Goal: Check status: Check status

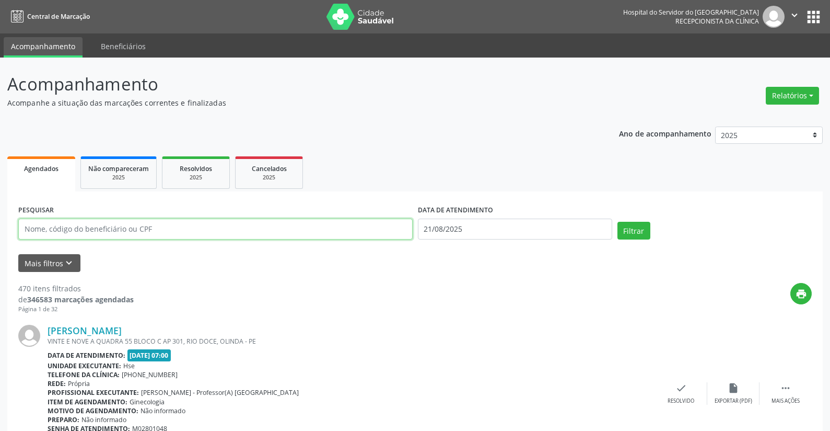
click at [54, 231] on input "text" at bounding box center [215, 228] width 395 height 21
type input "0727296463"
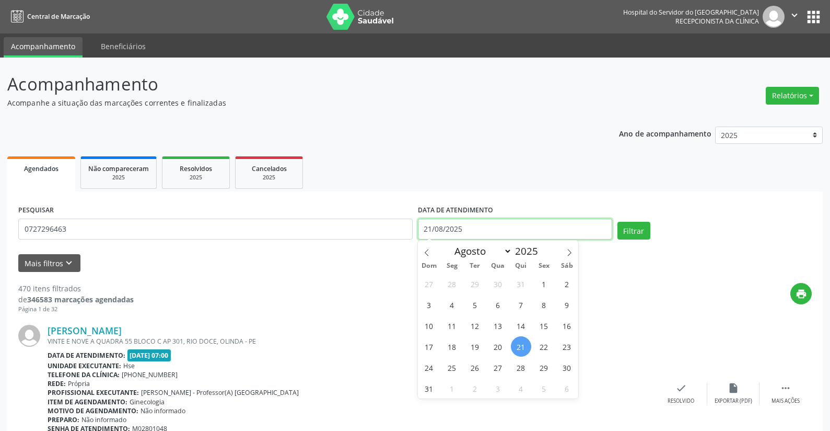
drag, startPoint x: 470, startPoint y: 226, endPoint x: 379, endPoint y: 225, distance: 90.9
click at [379, 227] on div "PESQUISAR 0727296463 DATA DE ATENDIMENTO [DATE] Filtrar" at bounding box center [415, 224] width 799 height 44
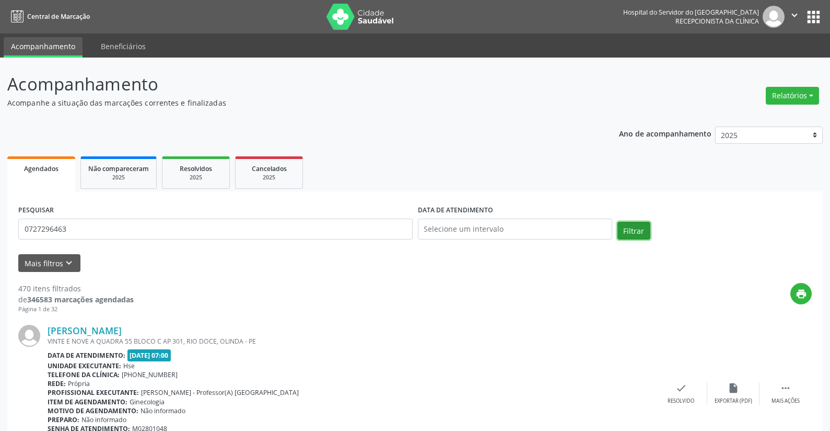
click at [633, 227] on button "Filtrar" at bounding box center [634, 231] width 33 height 18
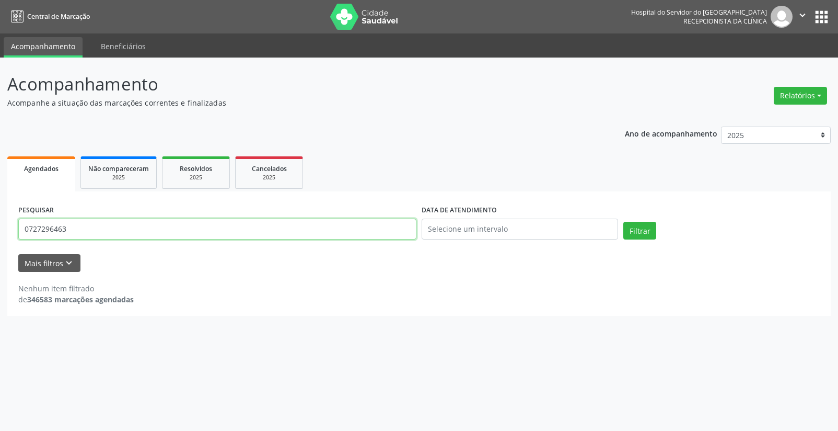
click at [86, 226] on input "0727296463" at bounding box center [217, 228] width 398 height 21
type input "0"
type input "[PERSON_NAME]"
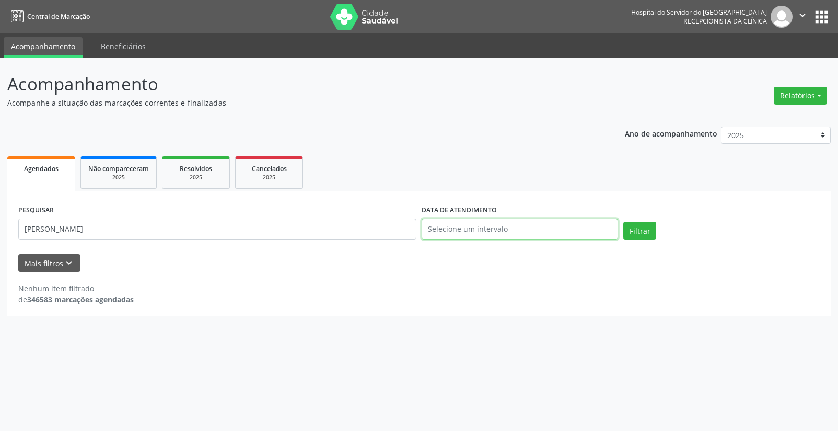
click at [513, 228] on input "text" at bounding box center [520, 228] width 196 height 21
click at [519, 344] on span "21" at bounding box center [521, 346] width 20 height 20
type input "21/08/2025"
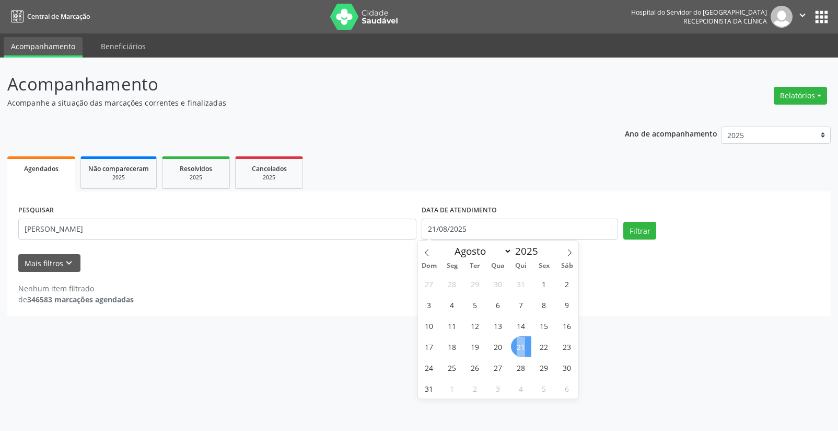
click at [519, 344] on span "21" at bounding box center [521, 346] width 20 height 20
drag, startPoint x: 471, startPoint y: 229, endPoint x: 392, endPoint y: 226, distance: 79.0
click at [392, 226] on div "PESQUISAR [PERSON_NAME] DATA DE ATENDIMENTO [DATE] Filtrar" at bounding box center [419, 224] width 807 height 44
click at [631, 228] on button "Filtrar" at bounding box center [639, 231] width 33 height 18
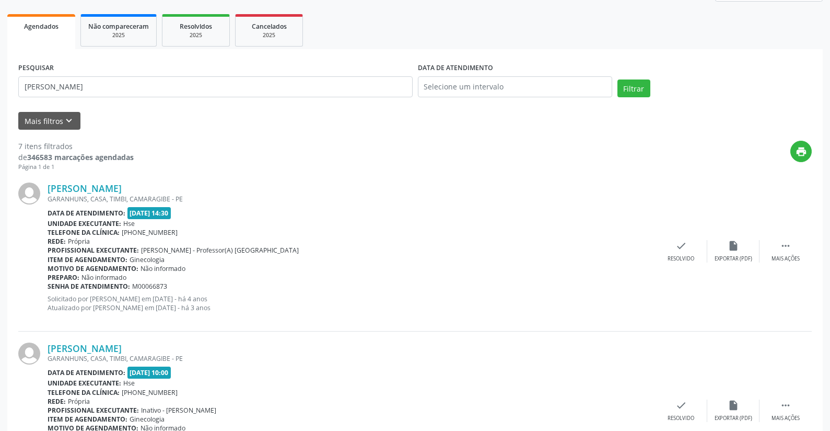
scroll to position [130, 0]
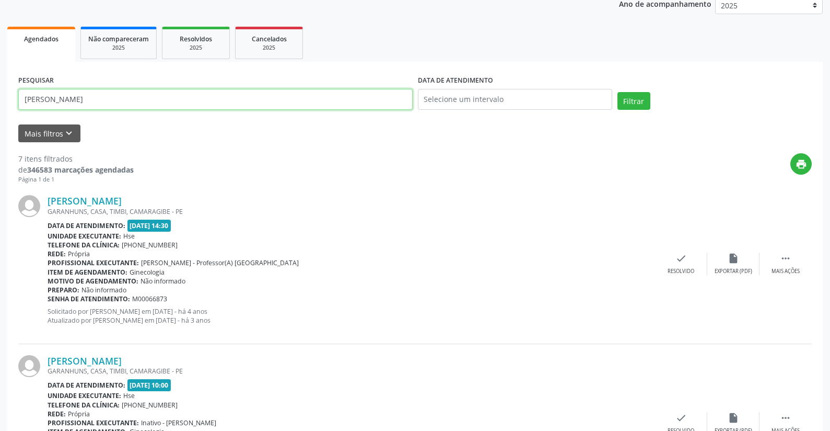
click at [102, 101] on input "[PERSON_NAME]" at bounding box center [215, 99] width 395 height 21
type input "j"
type input "28359070415"
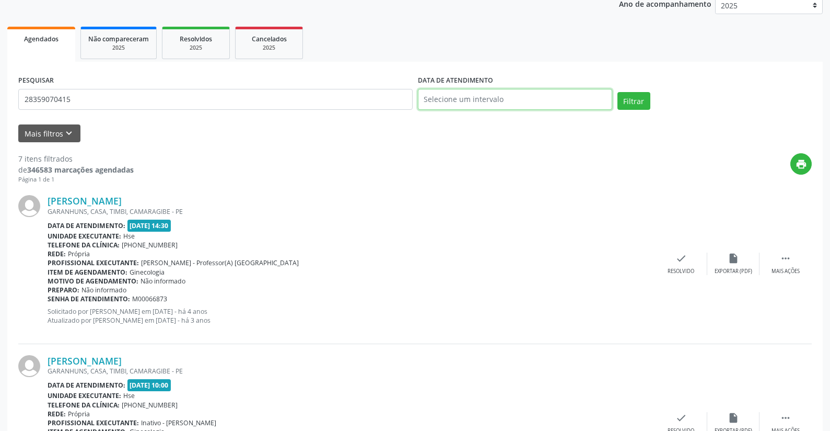
click at [465, 96] on input "text" at bounding box center [515, 99] width 194 height 21
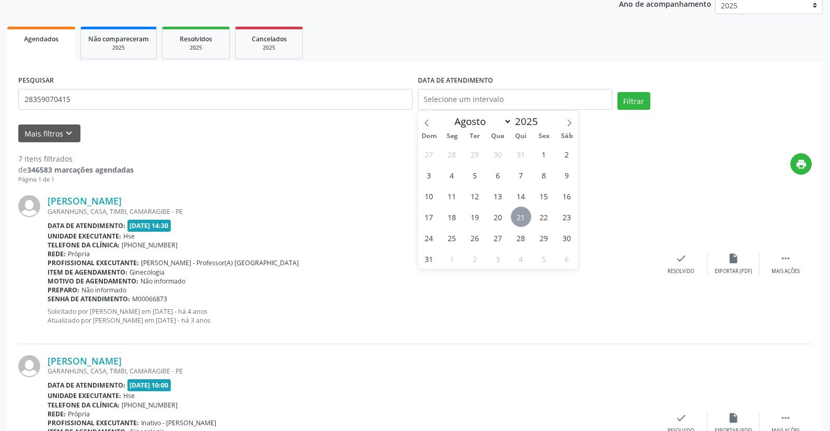
click at [518, 216] on span "21" at bounding box center [521, 216] width 20 height 20
type input "21/08/2025"
click at [518, 216] on span "21" at bounding box center [521, 216] width 20 height 20
select select "7"
drag, startPoint x: 468, startPoint y: 96, endPoint x: 369, endPoint y: 113, distance: 100.3
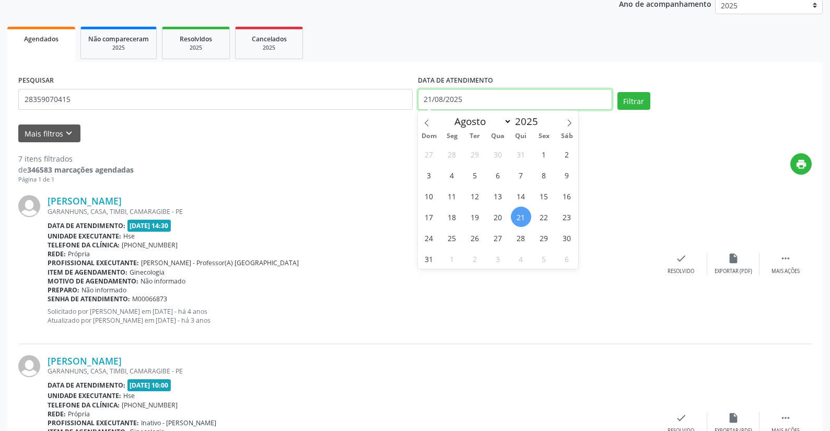
click at [369, 113] on div "PESQUISAR 28359070415 DATA DE ATENDIMENTO [DATE] Filtrar" at bounding box center [415, 95] width 799 height 44
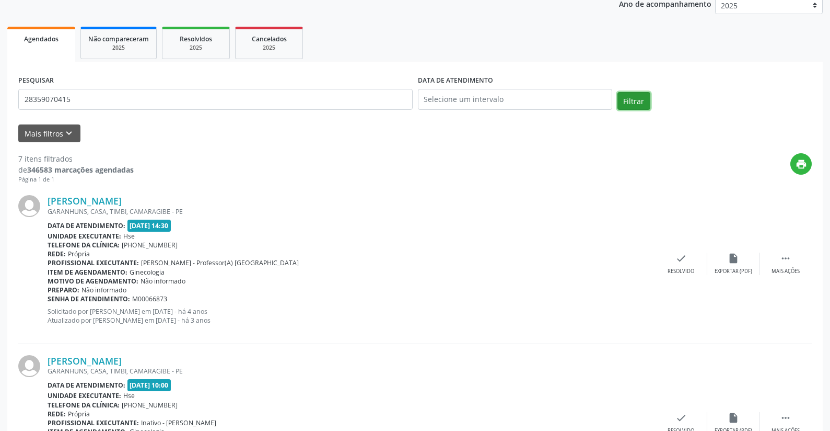
click at [630, 96] on button "Filtrar" at bounding box center [634, 101] width 33 height 18
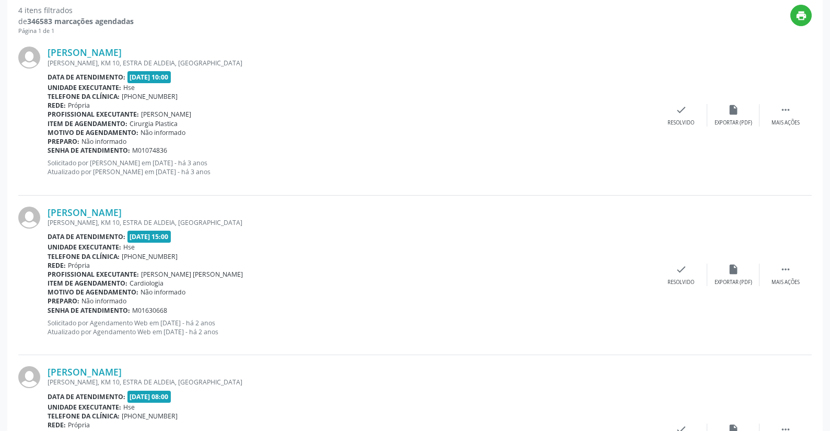
scroll to position [69, 0]
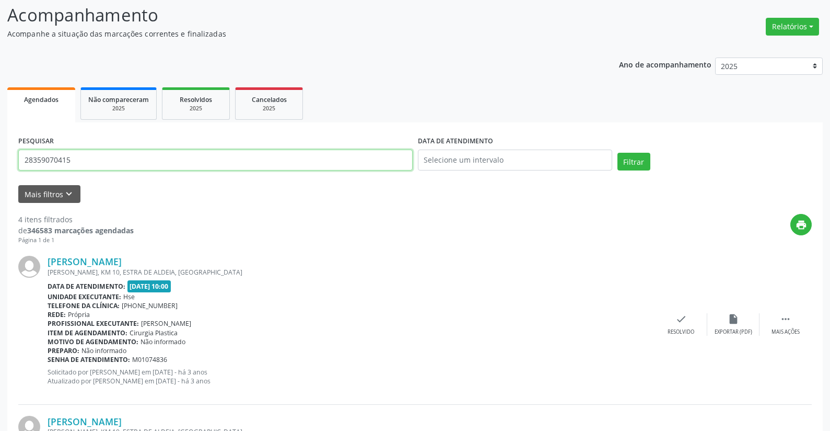
click at [83, 158] on input "28359070415" at bounding box center [215, 159] width 395 height 21
type input "2"
